Goal: Task Accomplishment & Management: Complete application form

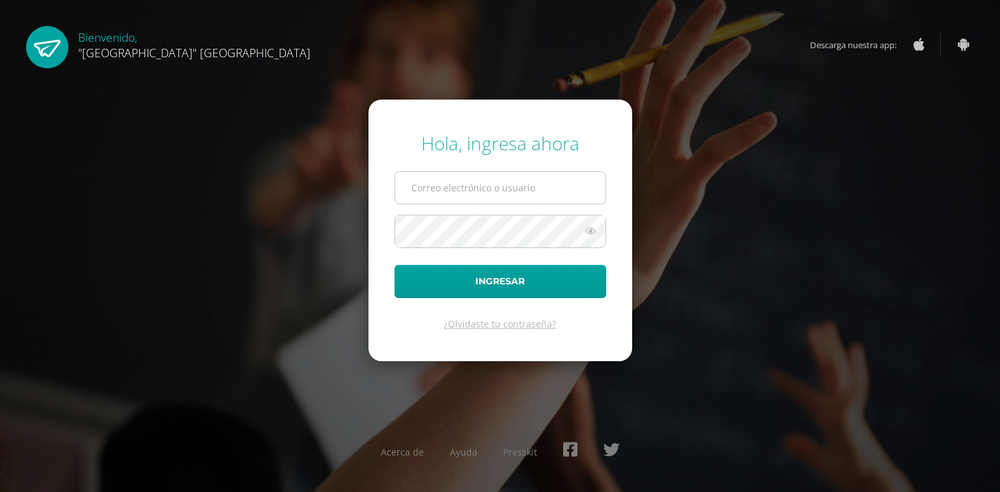
click at [448, 194] on input "text" at bounding box center [500, 188] width 210 height 32
type input "[PERSON_NAME][EMAIL_ADDRESS][DOMAIN_NAME]"
click at [394, 265] on button "Ingresar" at bounding box center [500, 281] width 212 height 33
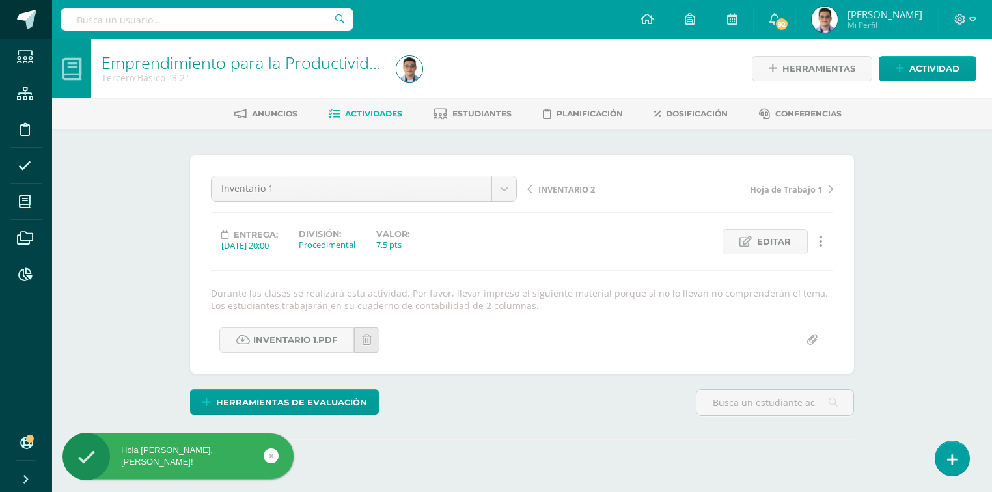
click at [36, 18] on span at bounding box center [27, 20] width 20 height 20
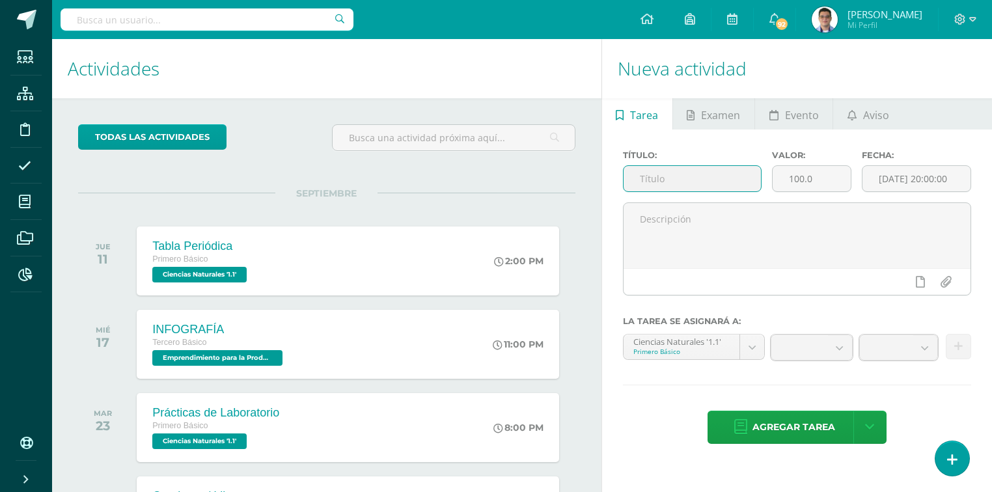
click at [659, 180] on input "text" at bounding box center [693, 178] width 138 height 25
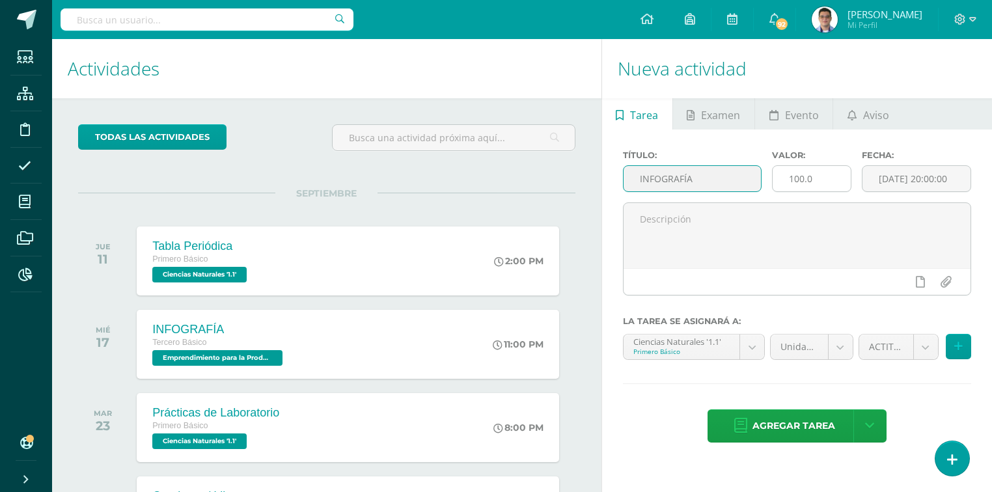
type input "INFOGRAFÍA"
click at [802, 185] on input "100.0" at bounding box center [812, 178] width 78 height 25
type input "5"
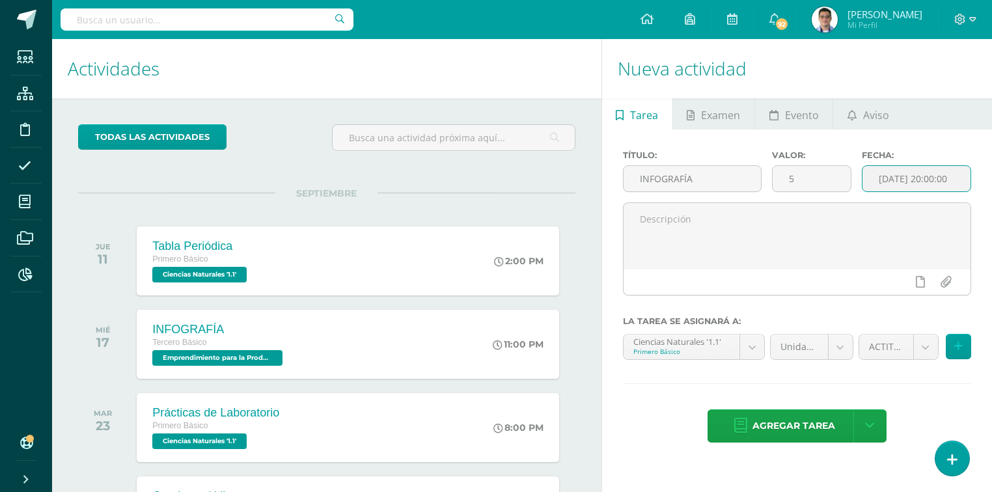
click at [926, 174] on input "2025-09-11 20:00:00" at bounding box center [916, 178] width 108 height 25
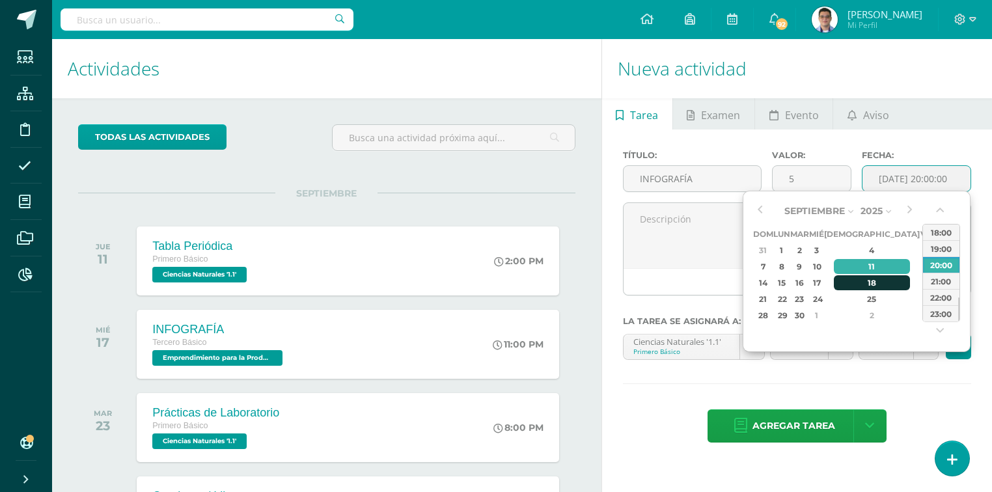
click at [860, 279] on div "18" at bounding box center [872, 282] width 77 height 15
click at [940, 310] on div "23:00" at bounding box center [941, 313] width 36 height 16
type input "2025-09-18 23:00"
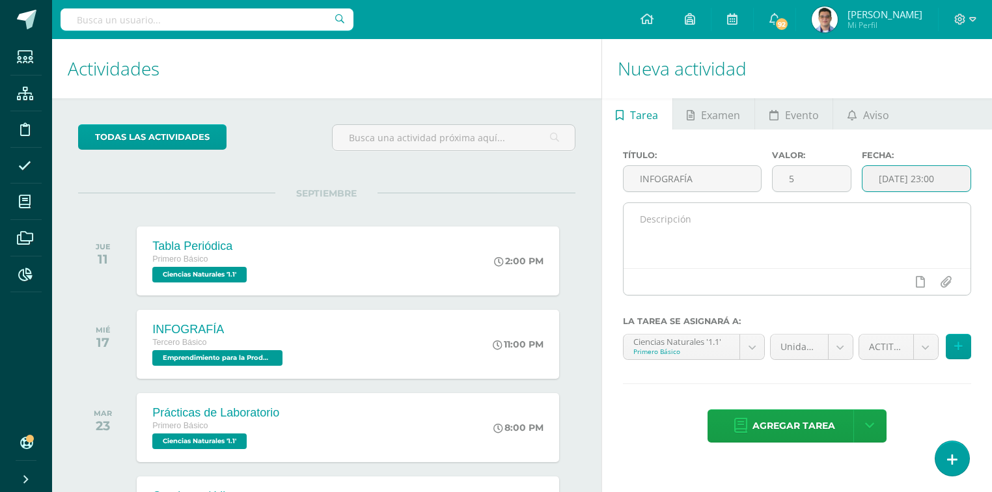
click at [765, 228] on textarea at bounding box center [797, 235] width 347 height 65
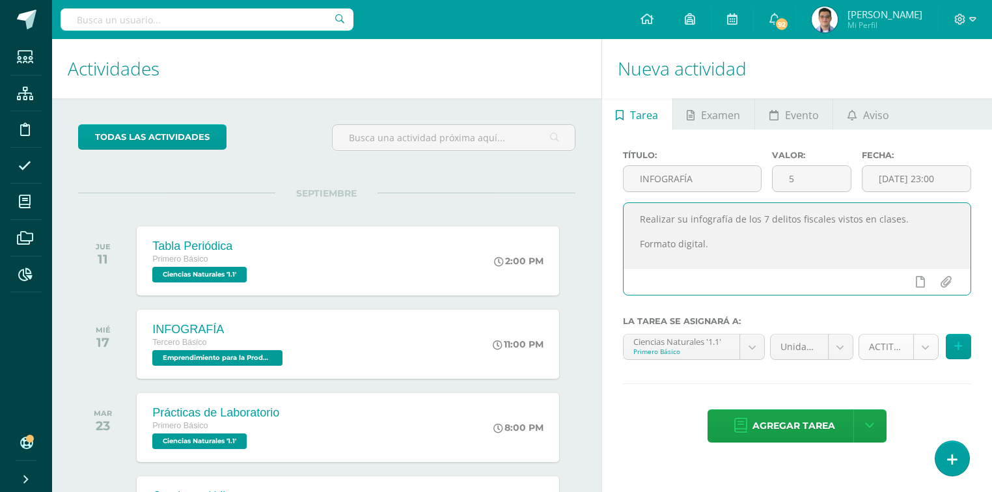
type textarea "Realizar su infografía de los 7 delitos fiscales vistos en clases. Formato digi…"
click at [919, 354] on body "Estudiantes Estructura Disciplina Asistencia Mis cursos Archivos Reportes Sopor…" at bounding box center [496, 246] width 992 height 492
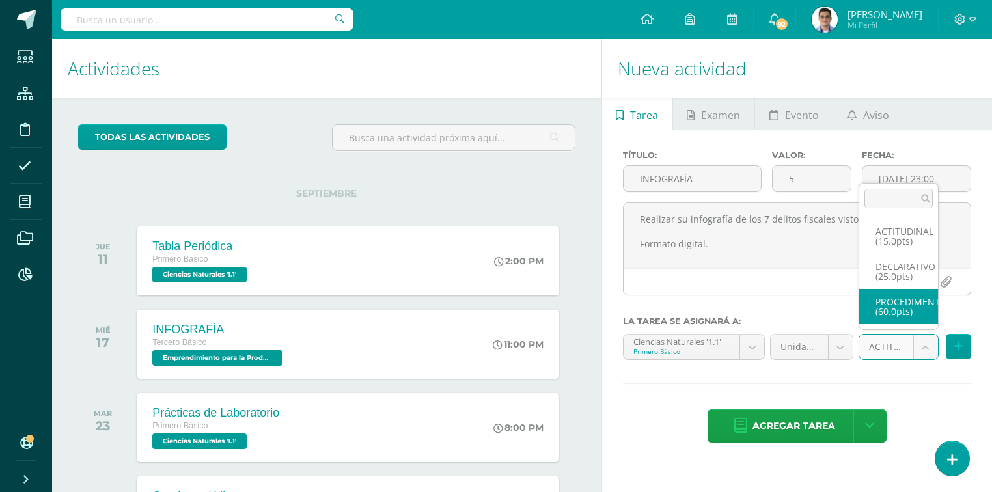
select select "32416"
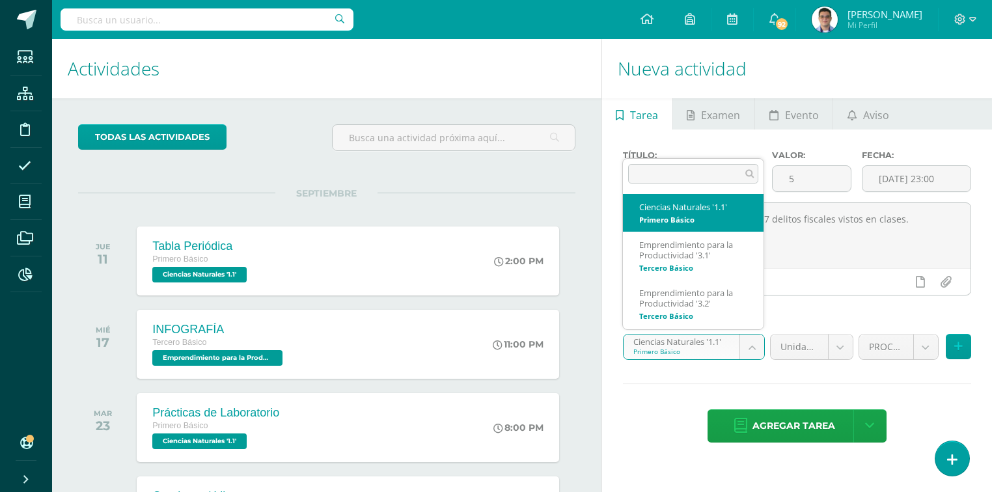
click at [716, 353] on body "Estudiantes Estructura Disciplina Asistencia Mis cursos Archivos Reportes Sopor…" at bounding box center [496, 246] width 992 height 492
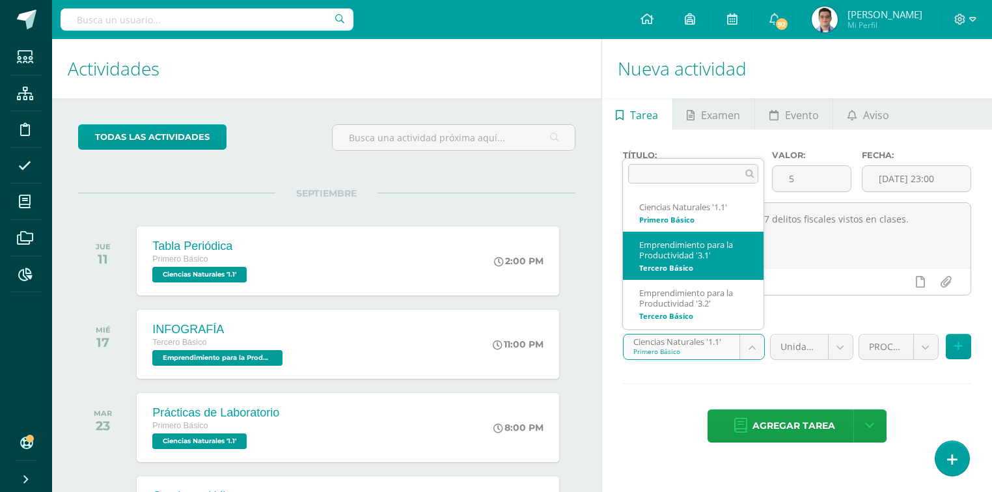
scroll to position [46, 0]
select select "33219"
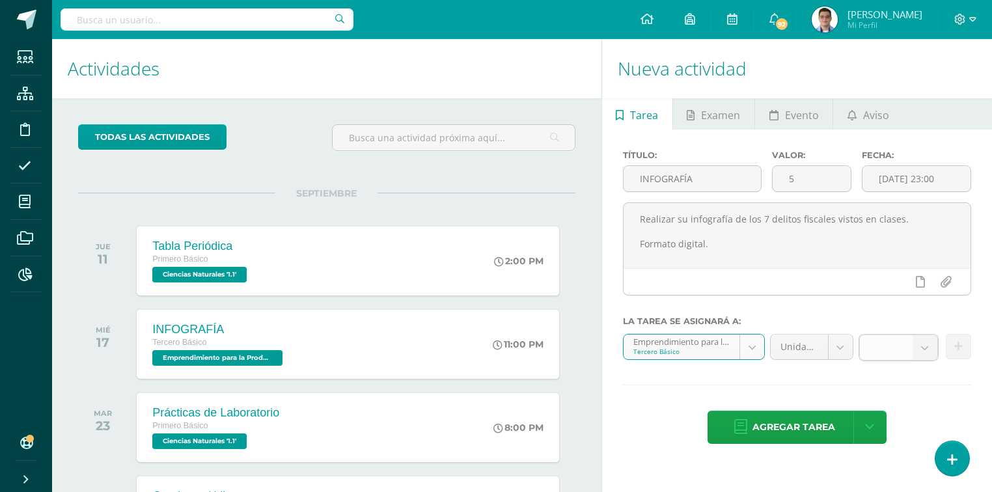
click at [930, 342] on b at bounding box center [925, 347] width 24 height 25
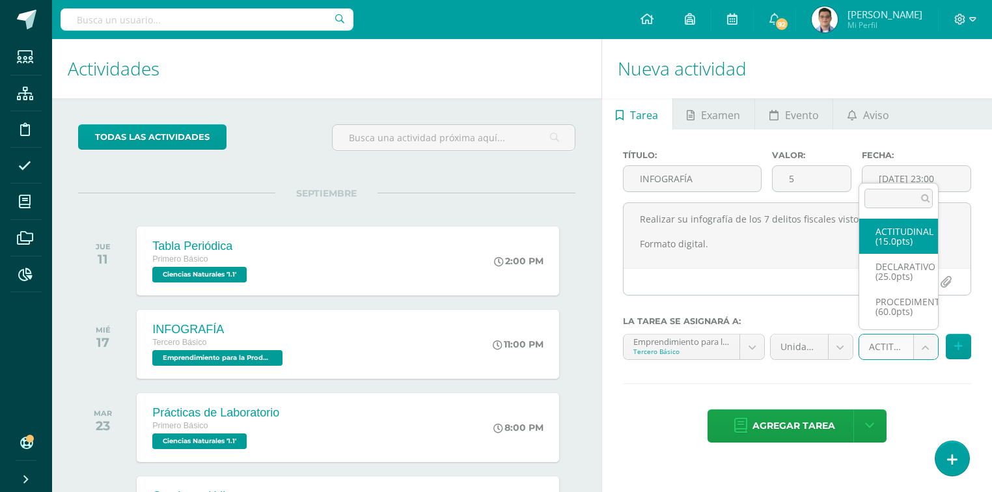
click at [927, 357] on body "Estudiantes Estructura Disciplina Asistencia Mis cursos Archivos Reportes Sopor…" at bounding box center [496, 246] width 992 height 492
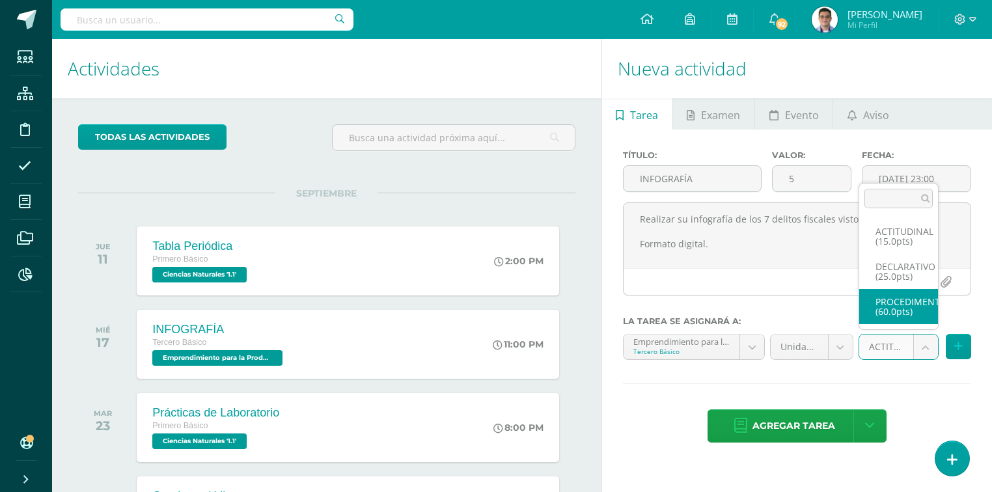
select select "33232"
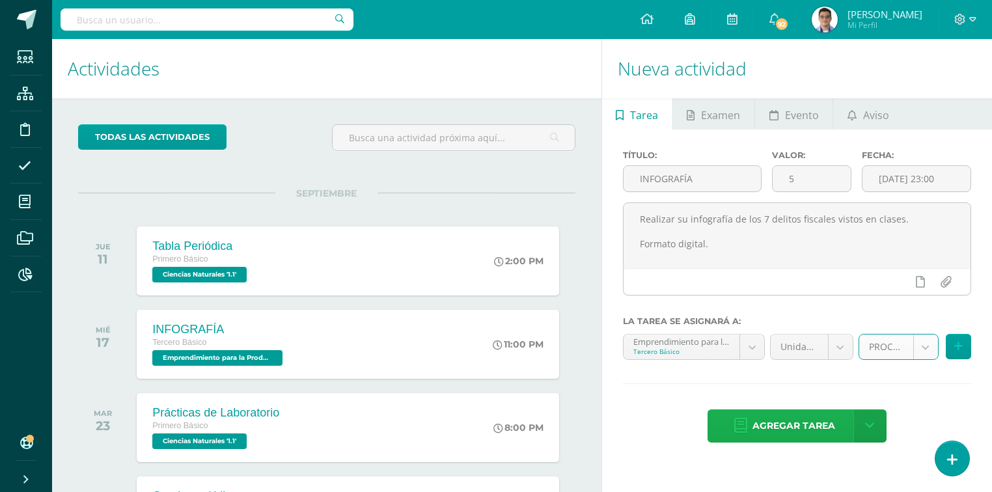
click at [784, 433] on span "Agregar tarea" at bounding box center [793, 426] width 83 height 32
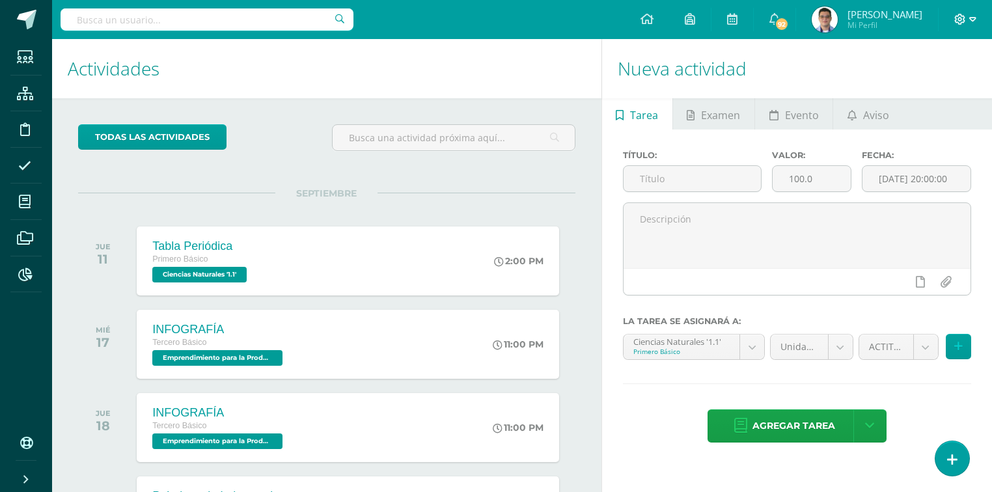
click at [970, 24] on icon at bounding box center [972, 20] width 7 height 12
click at [929, 94] on span "Cerrar sesión" at bounding box center [931, 89] width 59 height 12
